Goal: Task Accomplishment & Management: Use online tool/utility

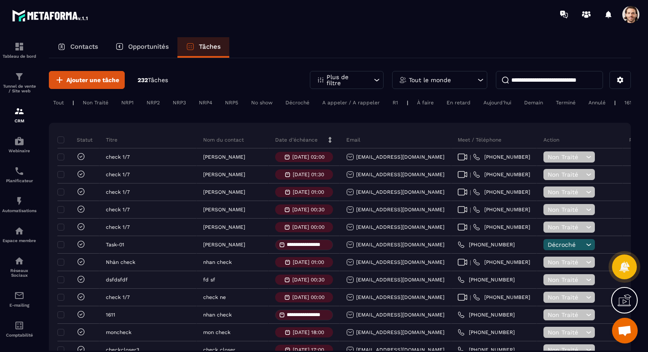
click at [117, 104] on div "Non Traité" at bounding box center [127, 103] width 21 height 10
